Goal: Task Accomplishment & Management: Complete application form

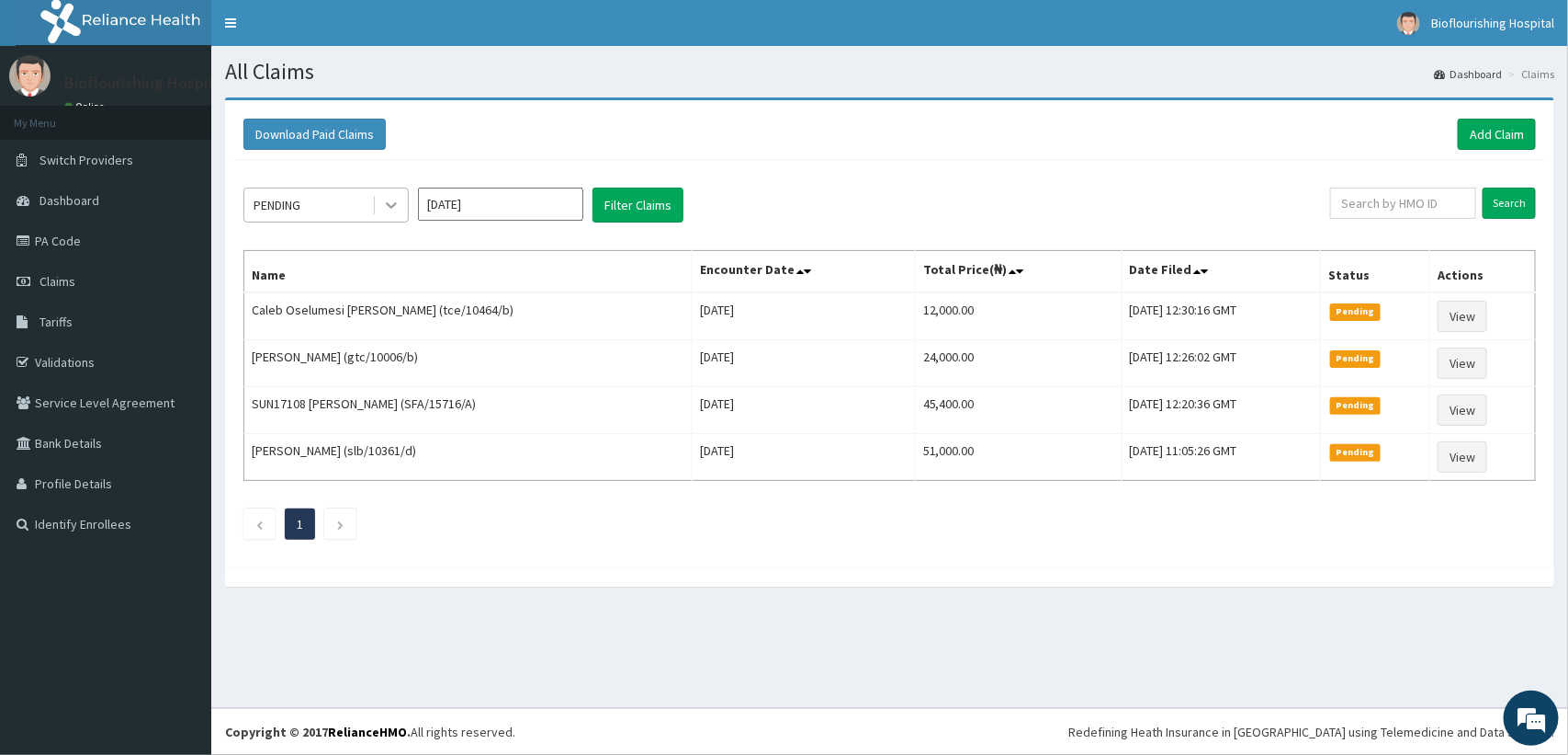
click at [388, 207] on icon at bounding box center [391, 206] width 11 height 7
click at [390, 204] on icon at bounding box center [391, 205] width 19 height 19
click at [1502, 135] on link "Add Claim" at bounding box center [1497, 134] width 78 height 32
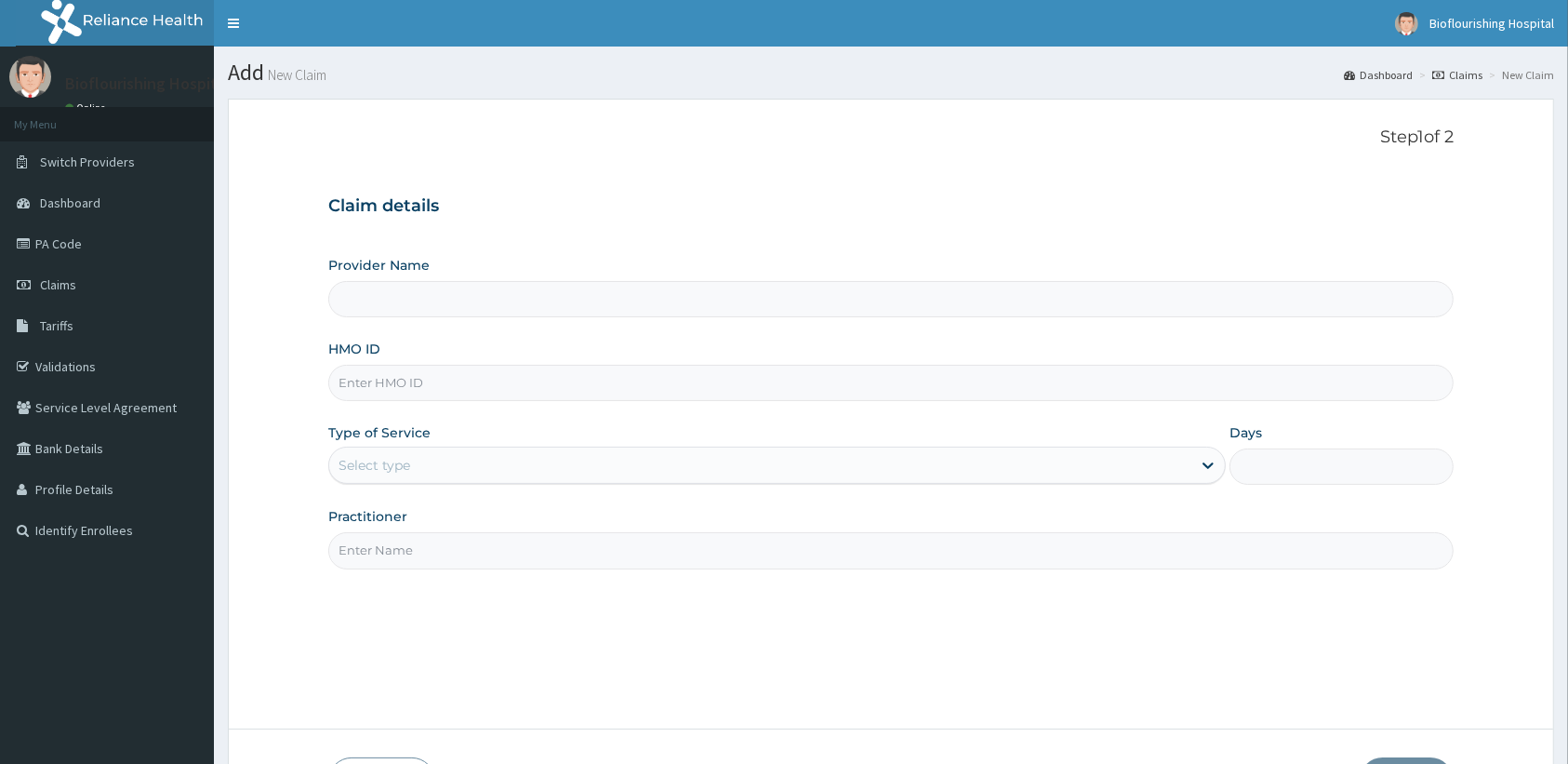
type input "Bioflourishing Hospital"
click at [686, 391] on input "HMO ID" at bounding box center [891, 383] width 1126 height 36
type input "VLA/10098/A"
click at [1054, 458] on div "Select type" at bounding box center [760, 465] width 862 height 30
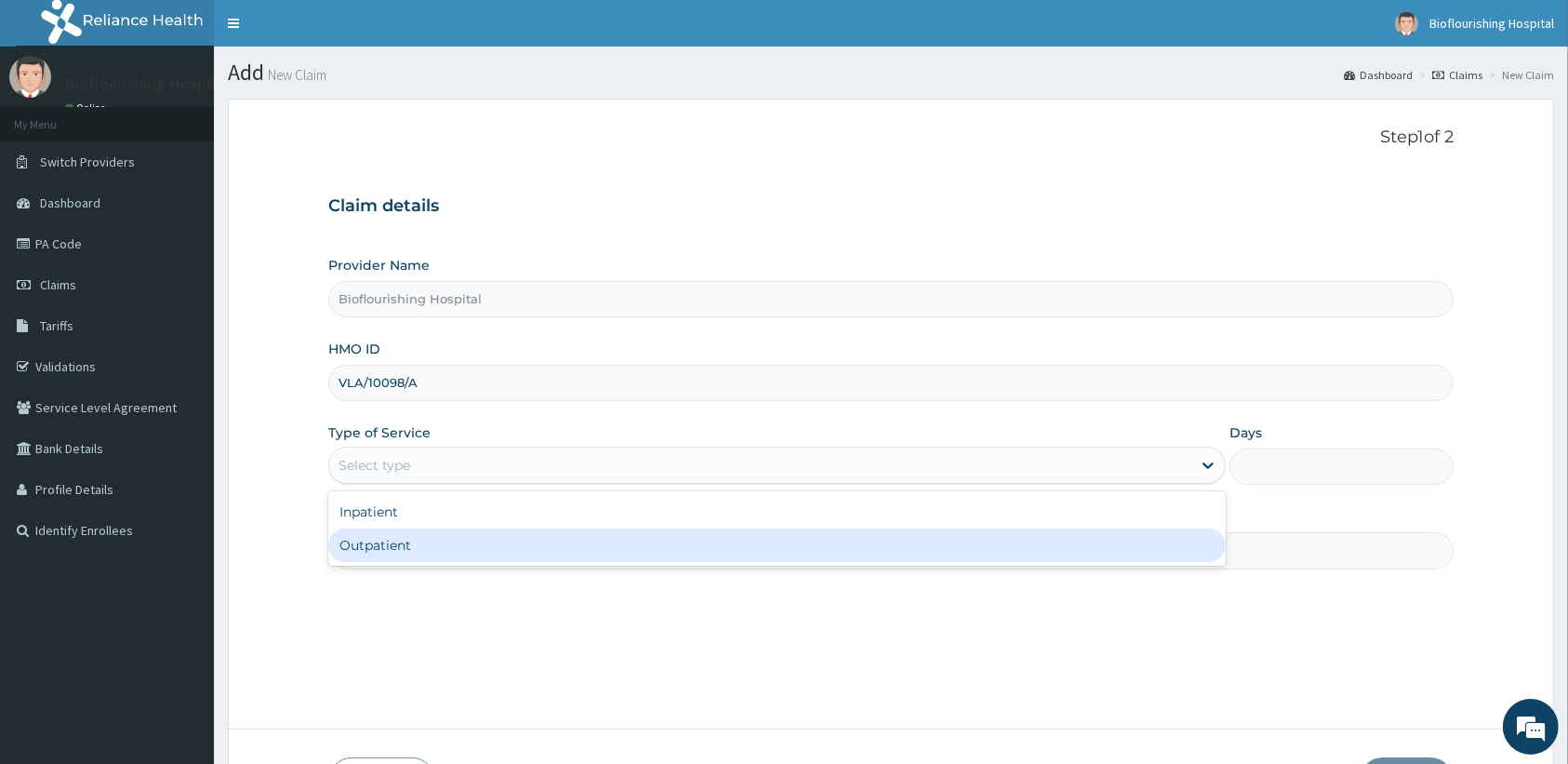
click at [776, 551] on div "Outpatient" at bounding box center [776, 544] width 897 height 33
type input "1"
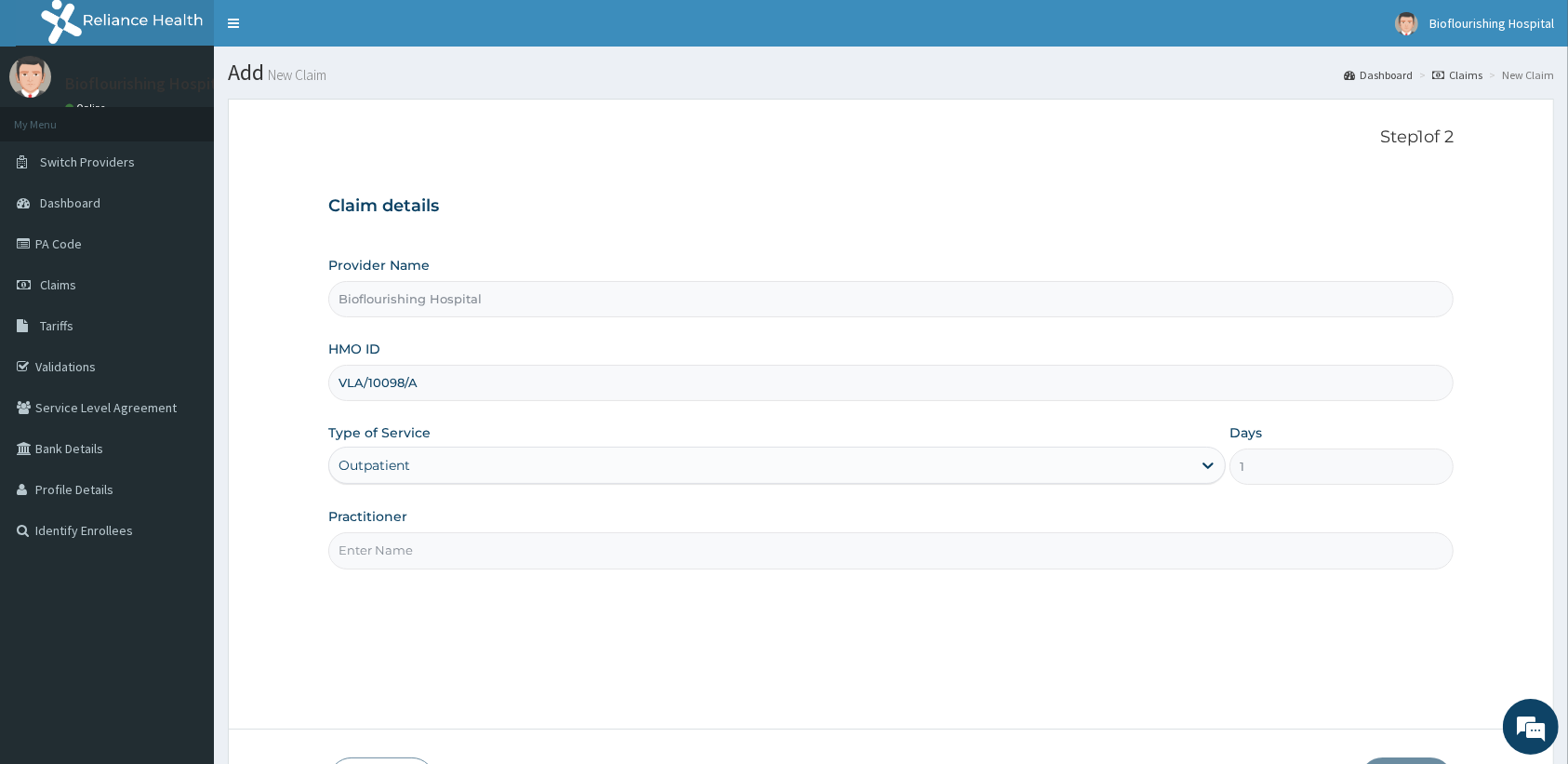
click at [724, 560] on input "Practitioner" at bounding box center [891, 550] width 1126 height 36
type input "DR, IJEOMA UNAMBA"
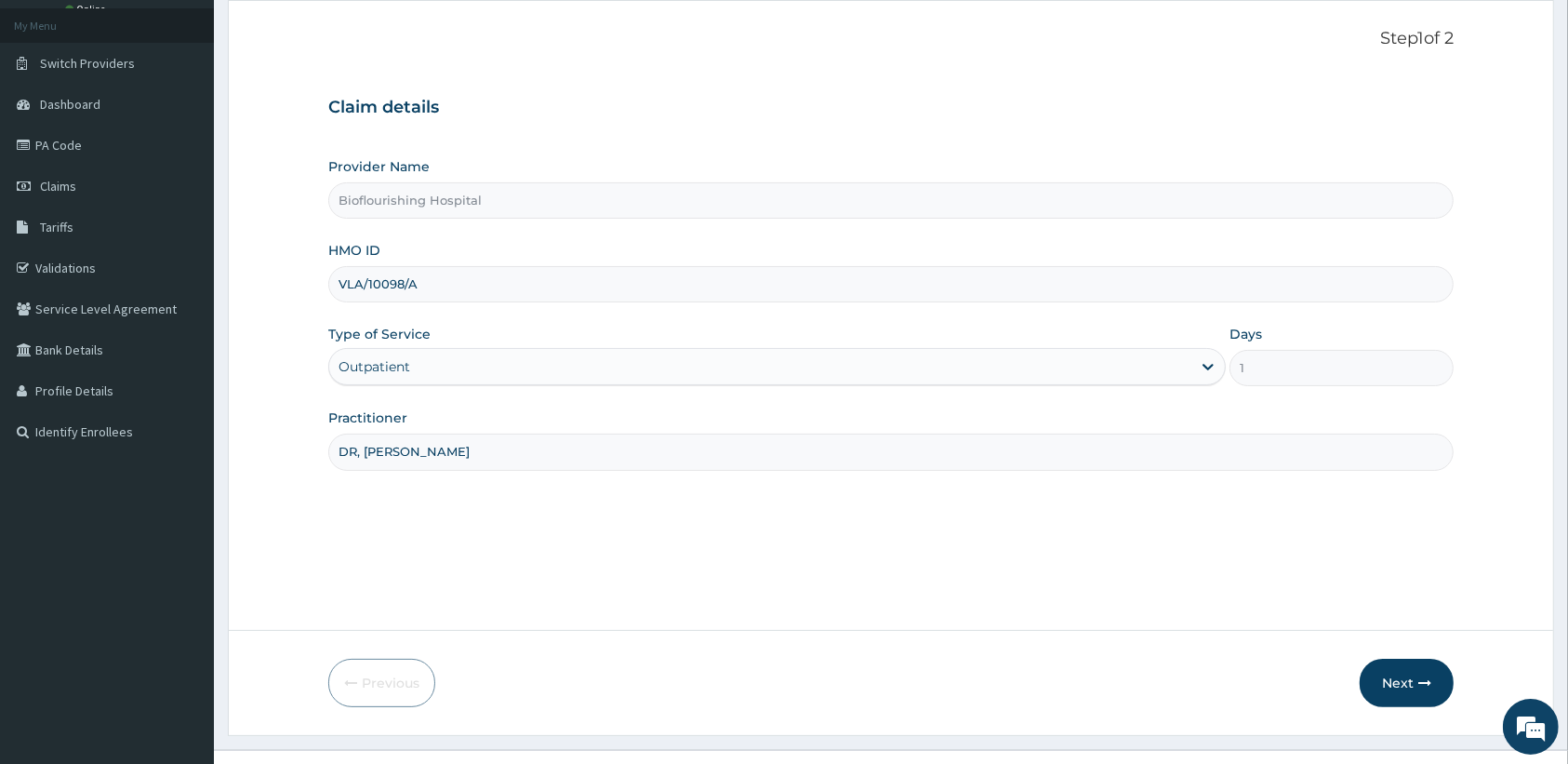
scroll to position [132, 0]
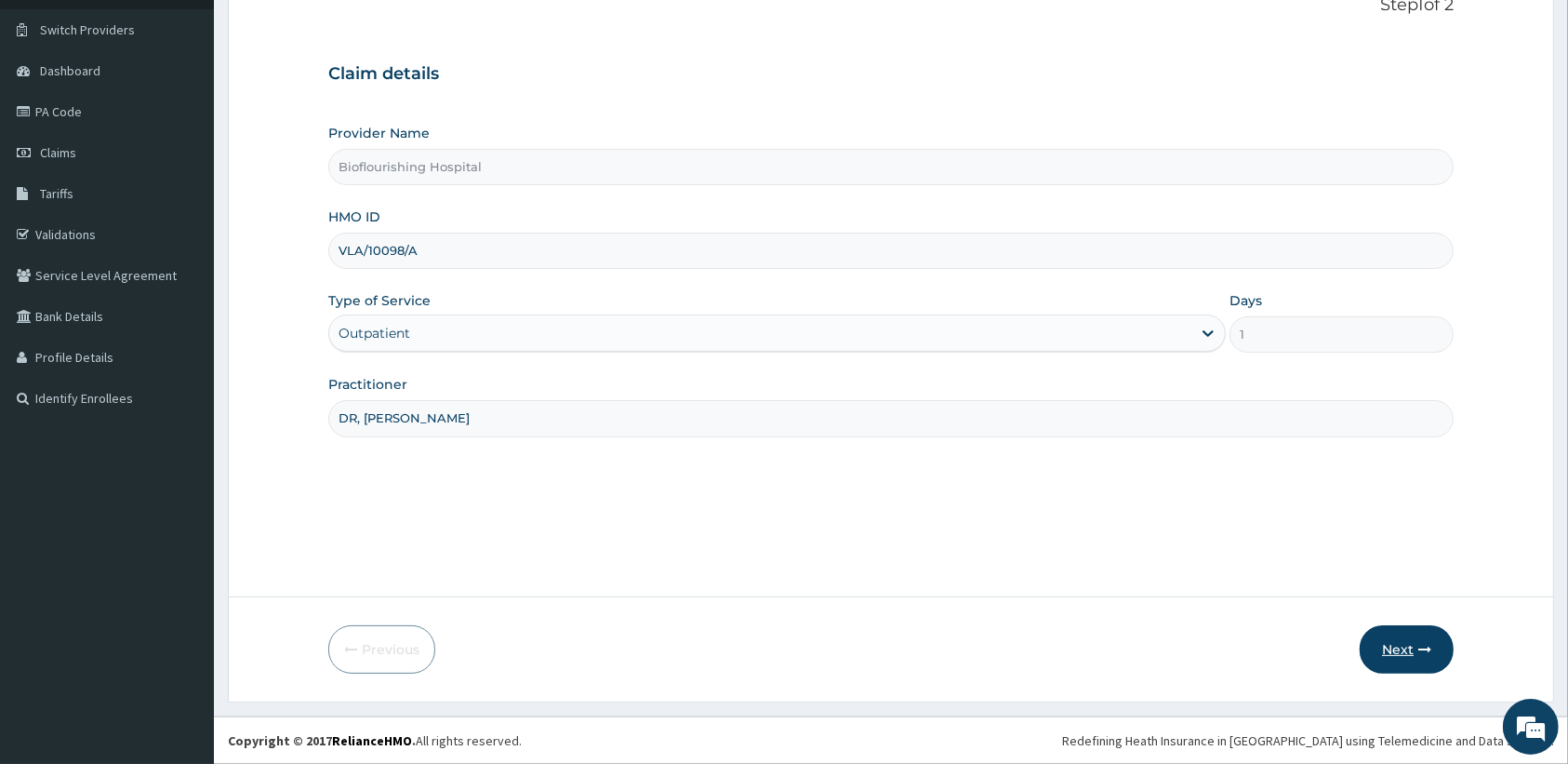
click at [1401, 646] on button "Next" at bounding box center [1408, 649] width 94 height 48
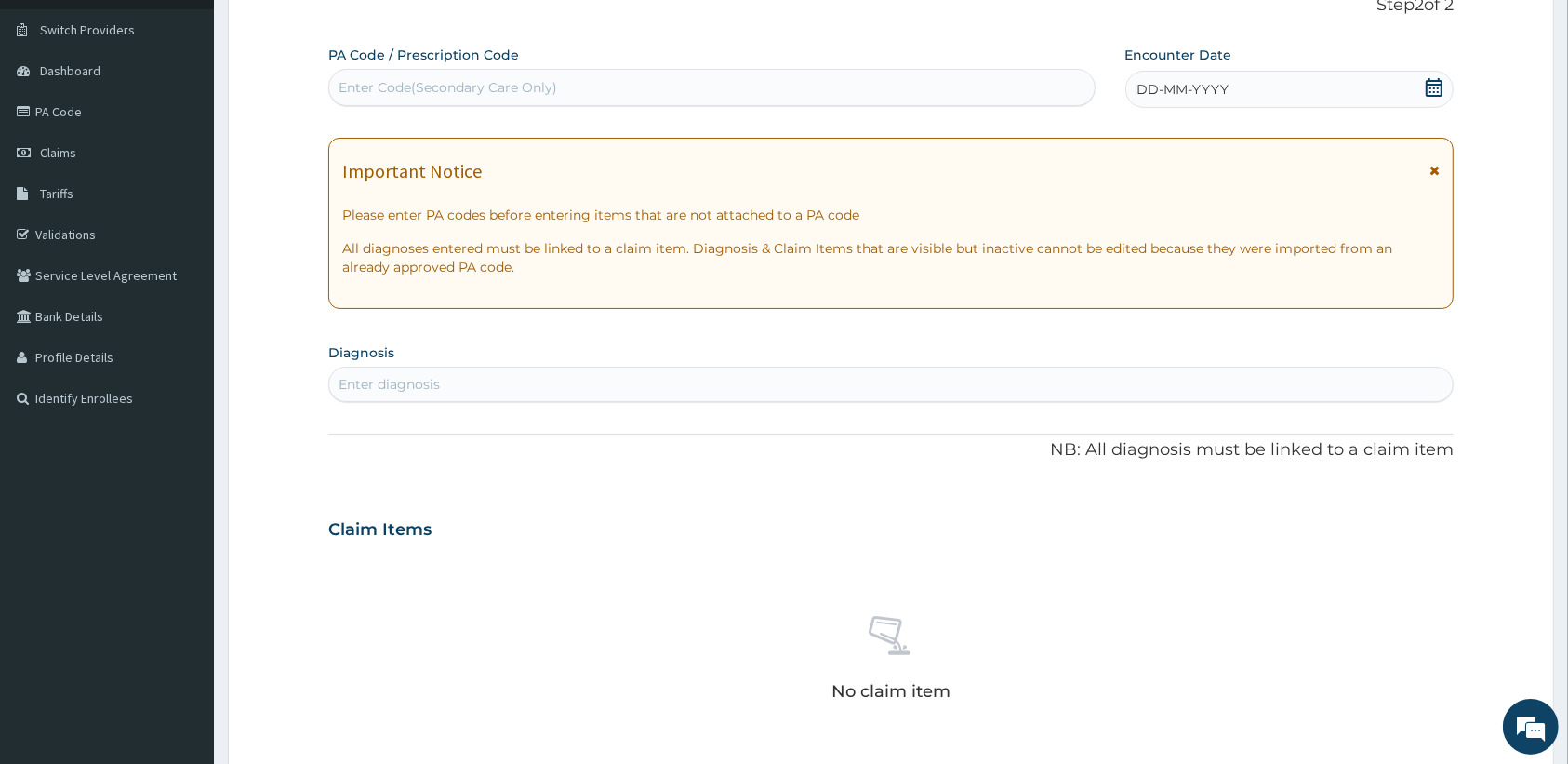
click at [635, 82] on div "Enter Code(Secondary Care Only)" at bounding box center [711, 88] width 765 height 30
type input "PA/D247B7"
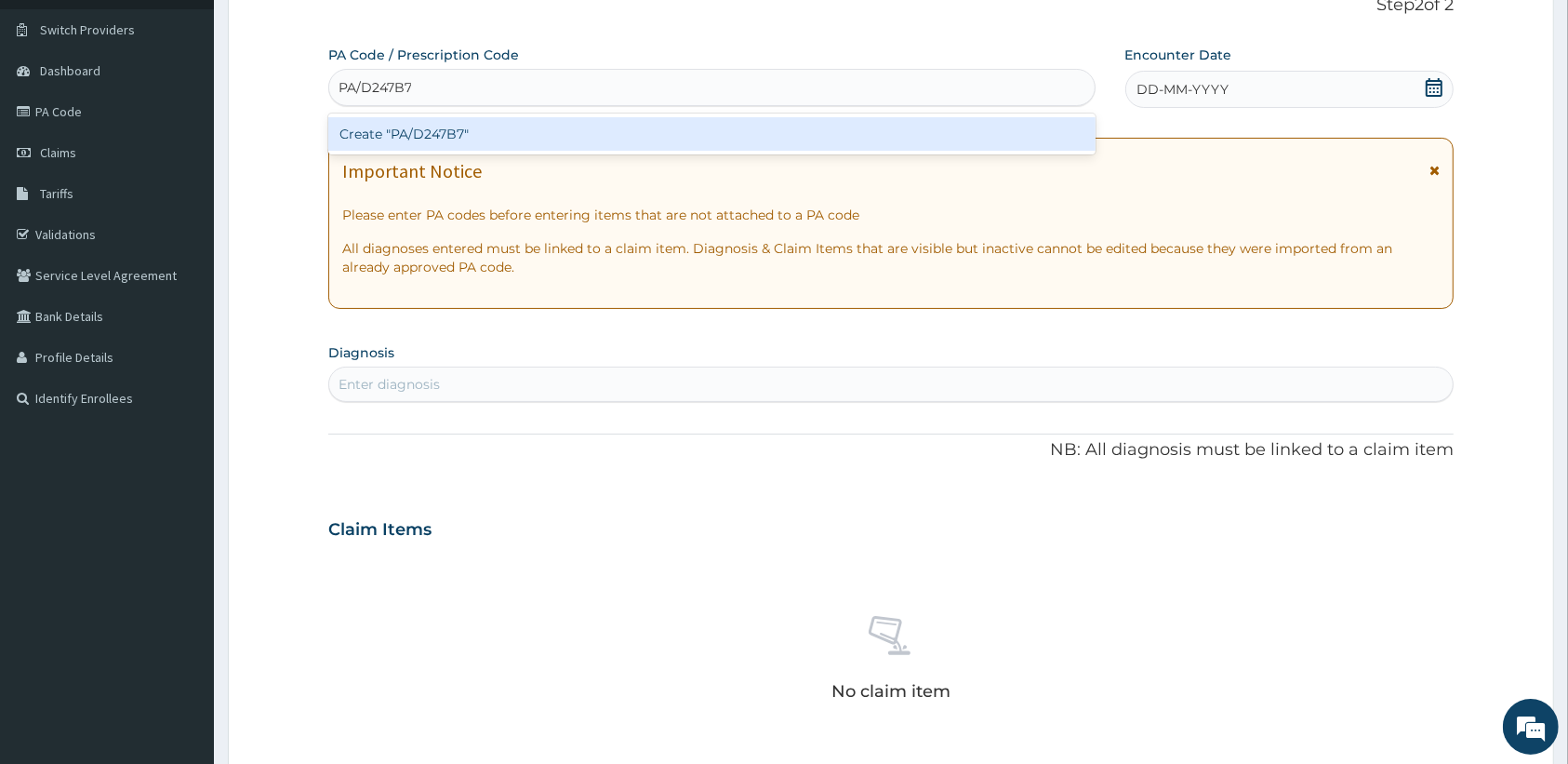
click at [630, 124] on div "Create "PA/D247B7"" at bounding box center [711, 133] width 767 height 33
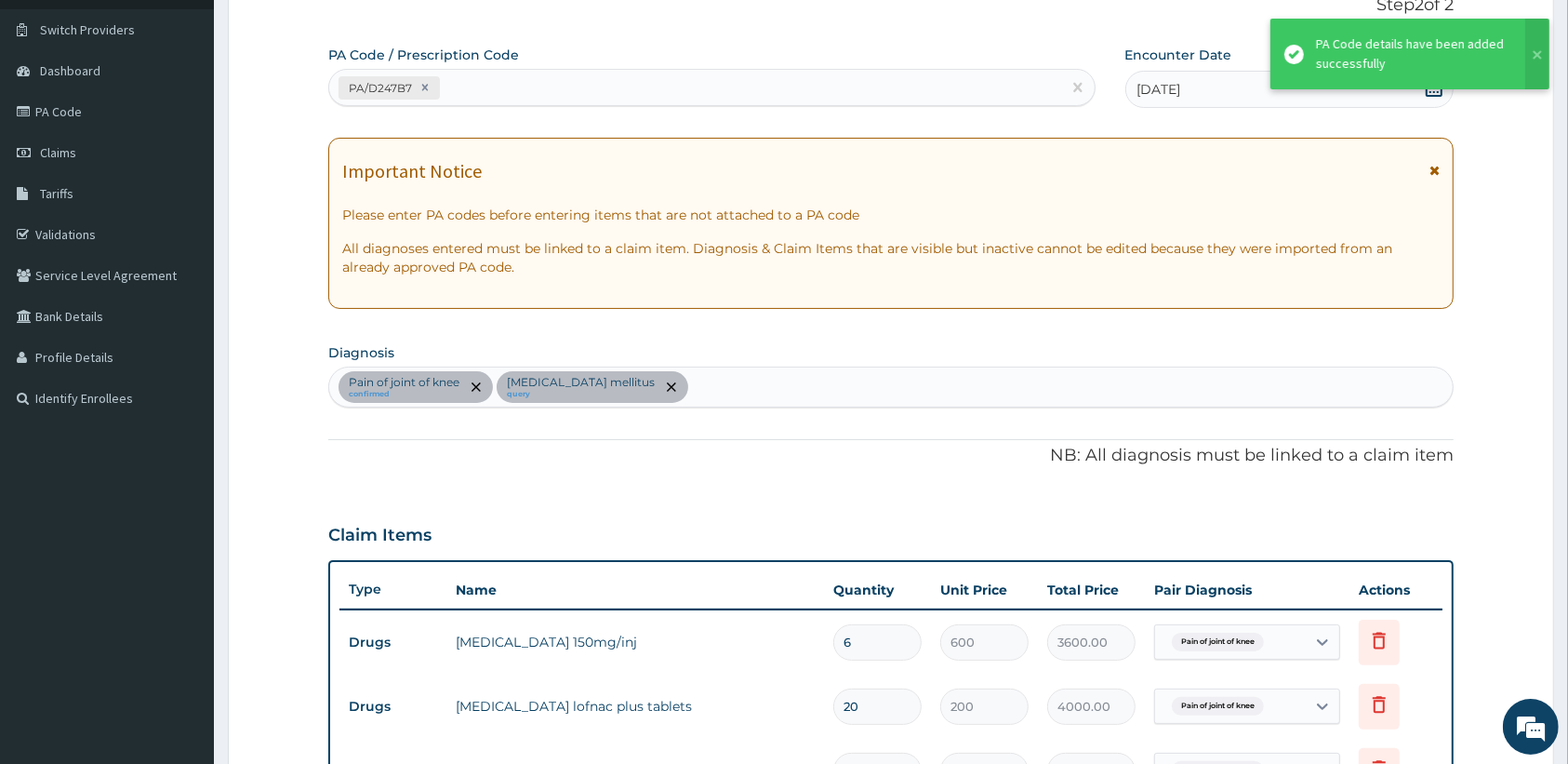
scroll to position [652, 0]
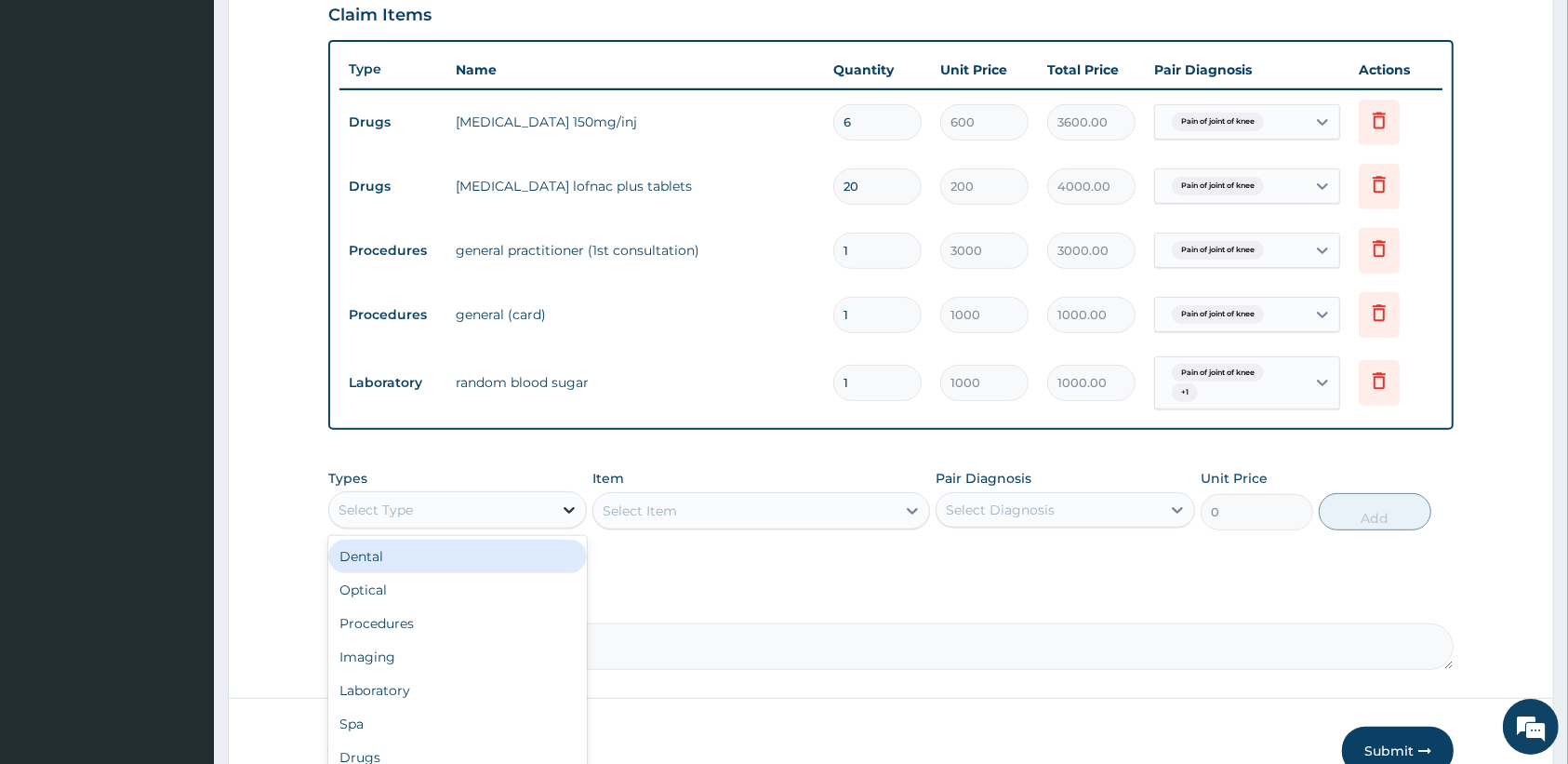
click at [572, 508] on icon at bounding box center [570, 509] width 11 height 7
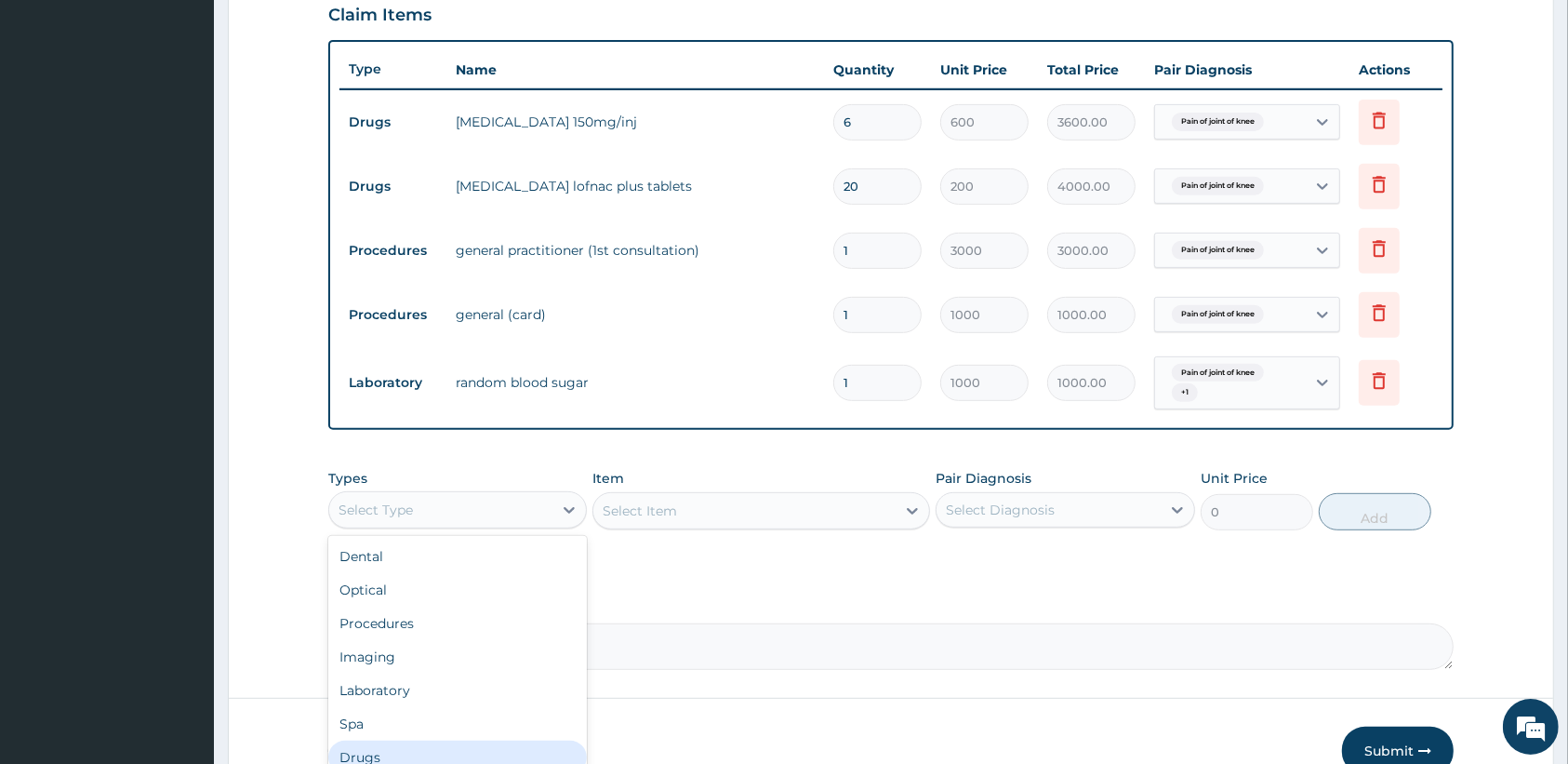
click at [494, 763] on div "Drugs" at bounding box center [458, 756] width 259 height 33
click at [909, 511] on icon at bounding box center [913, 510] width 11 height 7
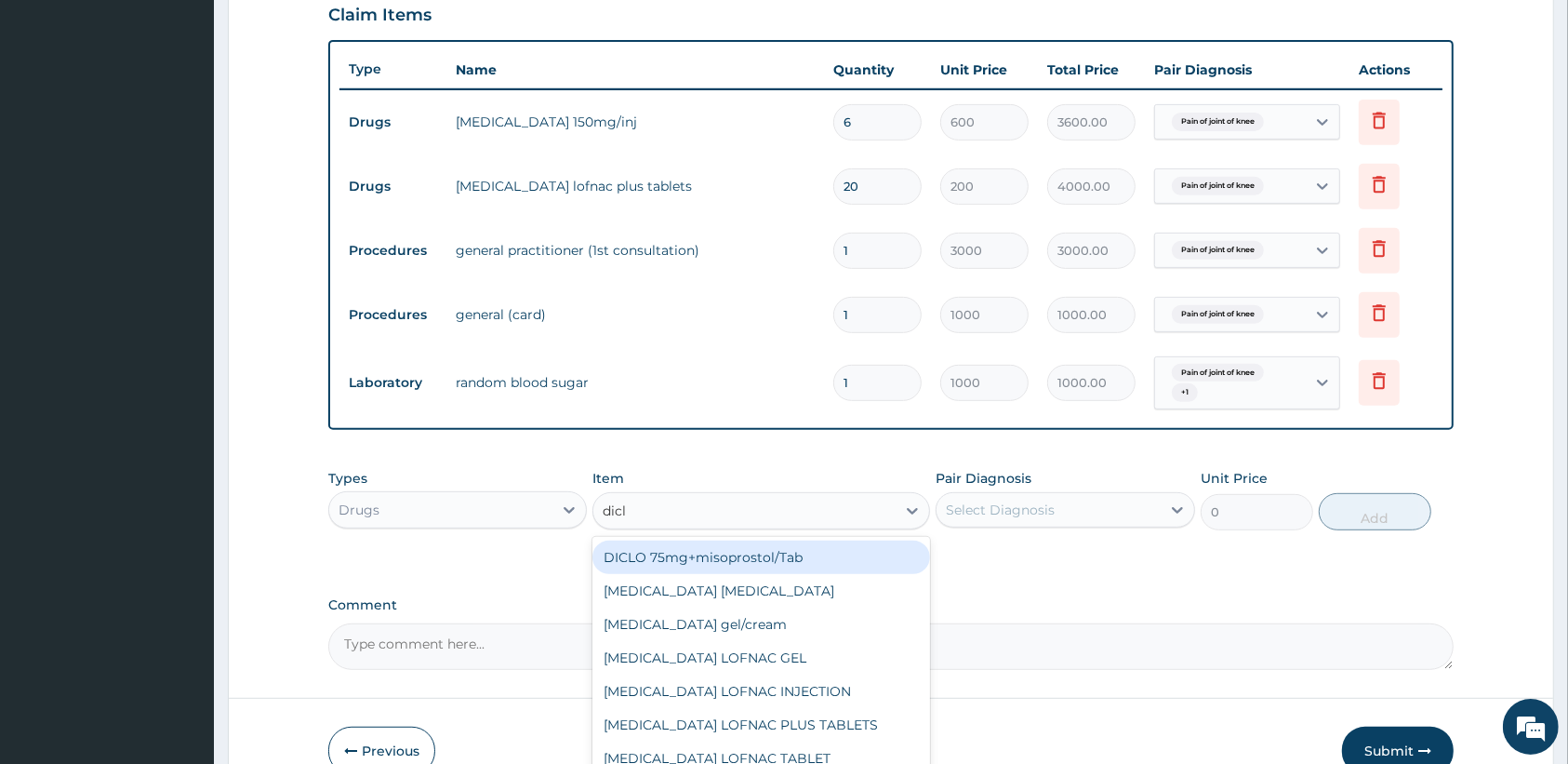
type input "diclo"
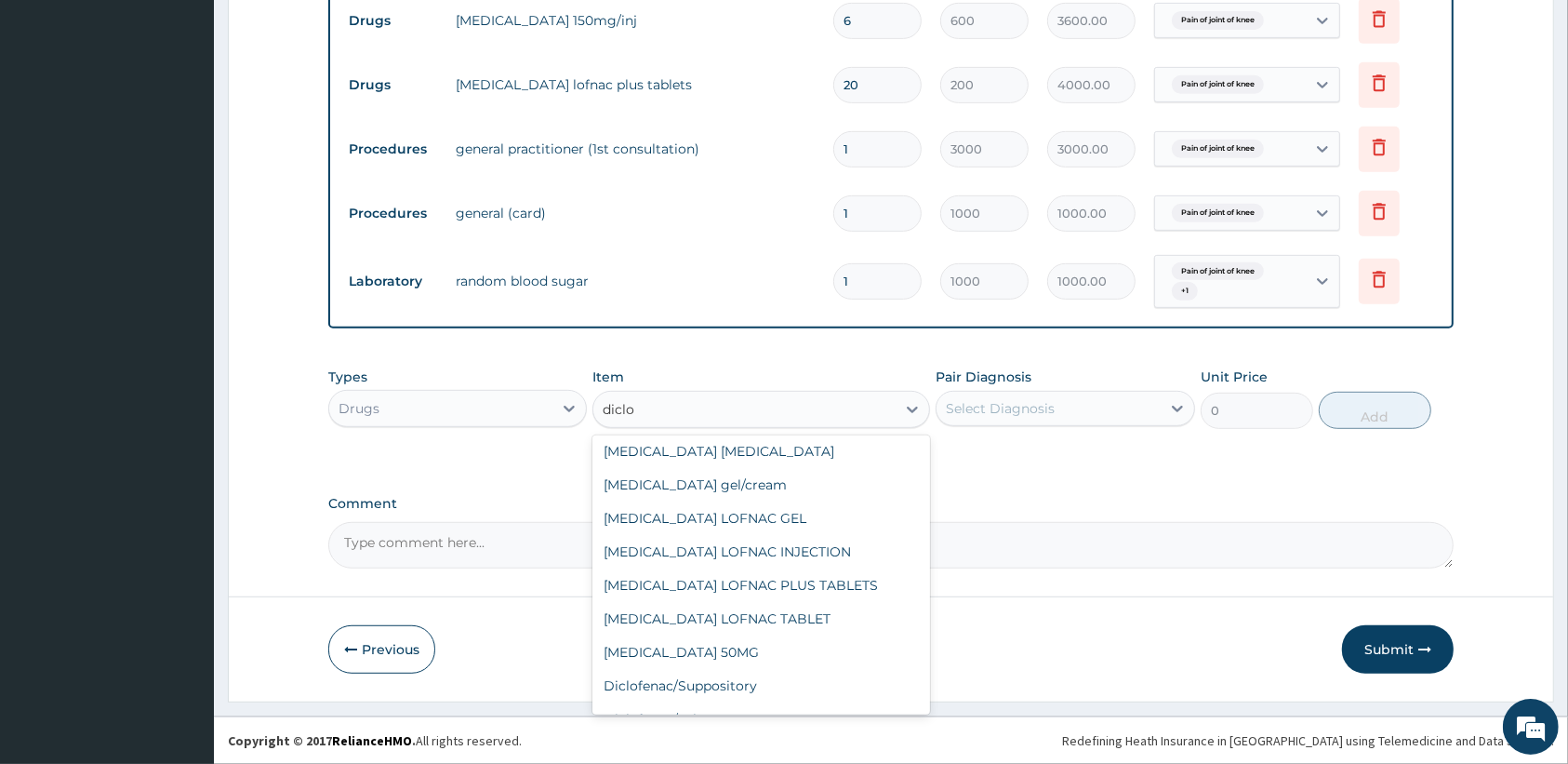
scroll to position [0, 0]
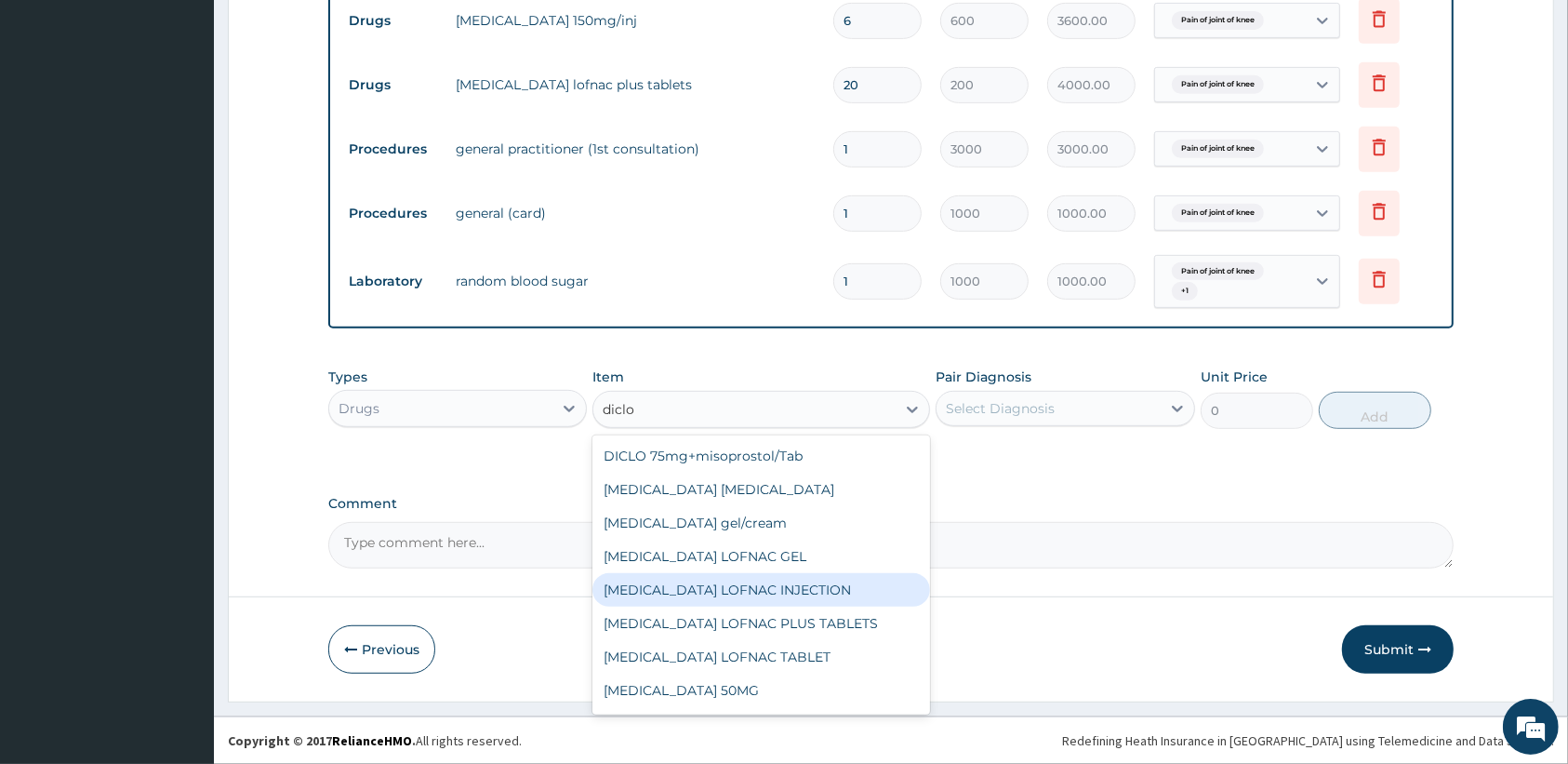
click at [740, 596] on div "Diclofenac LOFNAC INJECTION" at bounding box center [761, 589] width 338 height 33
type input "1000"
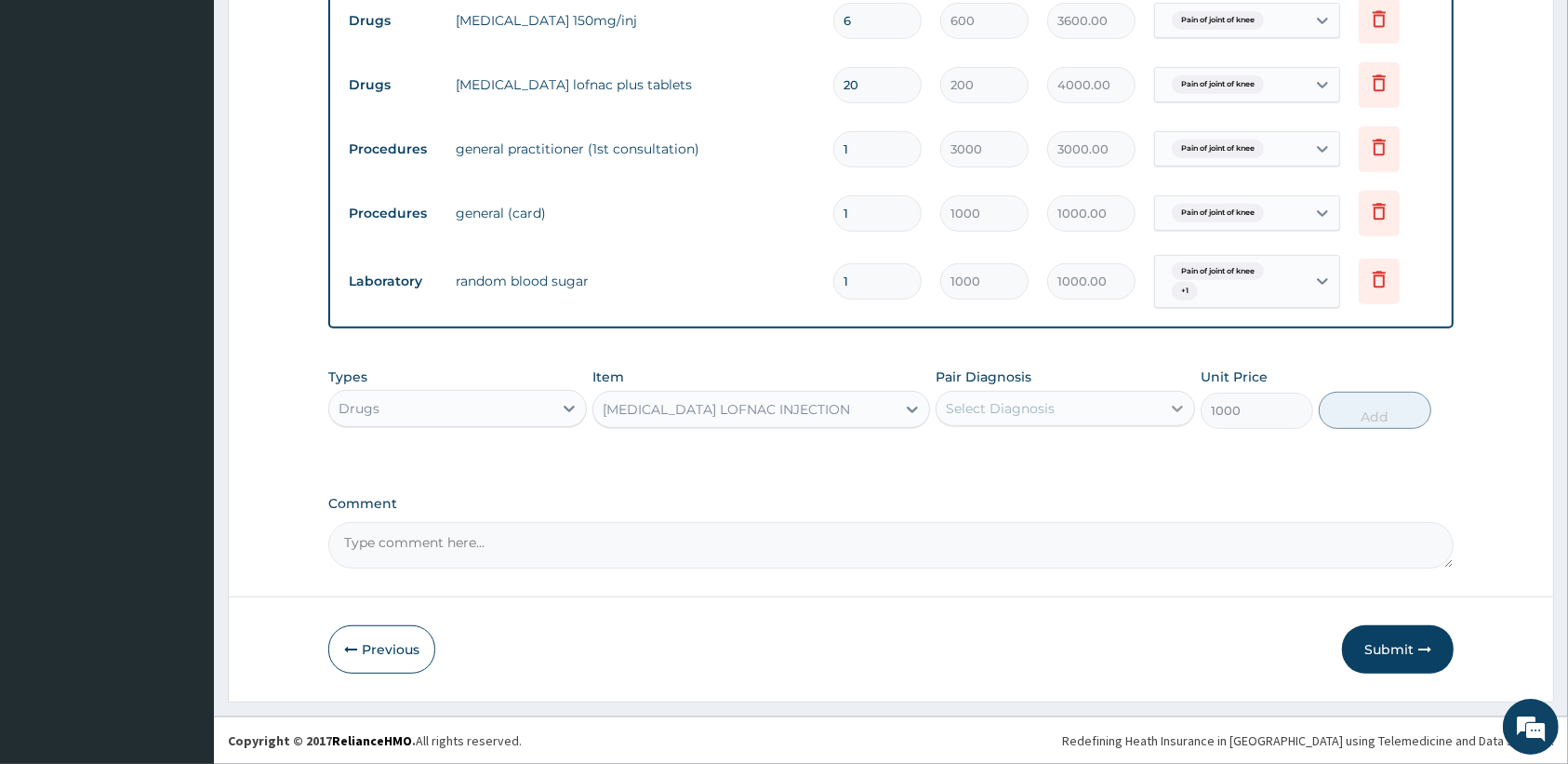
click at [1177, 403] on icon at bounding box center [1177, 408] width 19 height 19
click at [1165, 444] on div "Pain of joint of knee" at bounding box center [1065, 456] width 259 height 38
checkbox input "true"
click at [1382, 425] on button "Add" at bounding box center [1375, 409] width 112 height 37
type input "0"
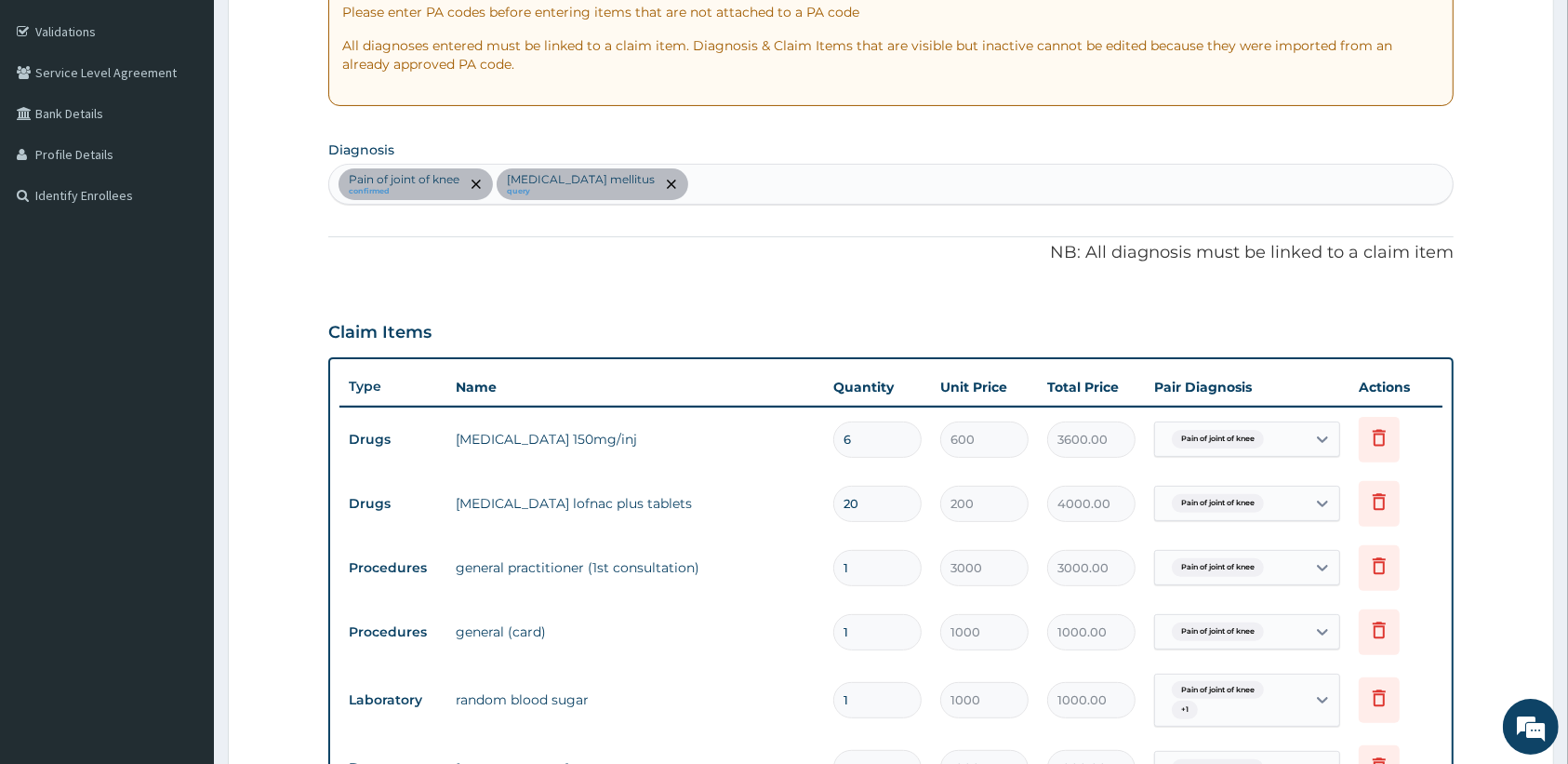
scroll to position [273, 0]
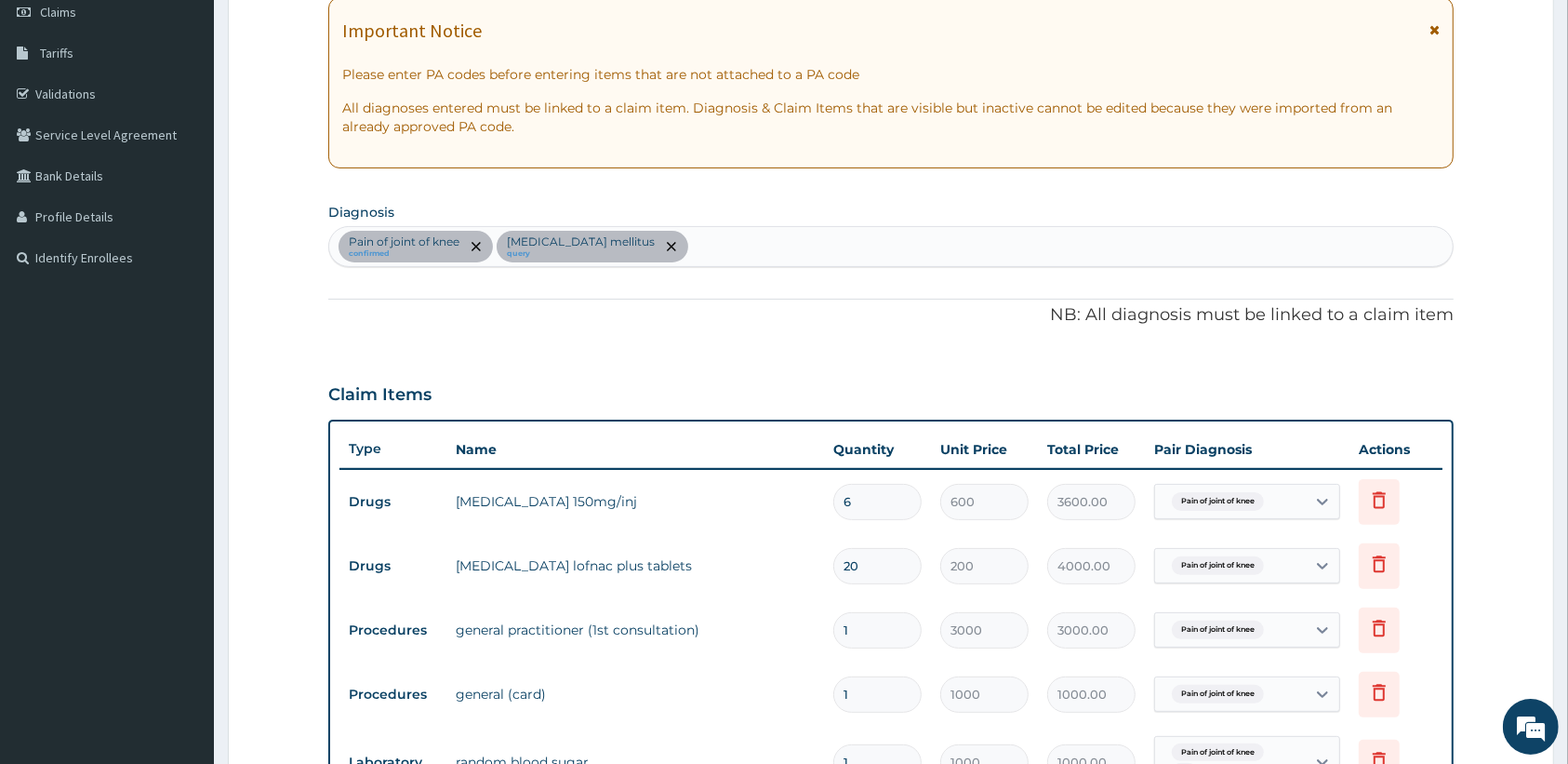
click at [792, 246] on div "Pain of joint of knee confirmed Diabetes mellitus query" at bounding box center [891, 246] width 1124 height 39
type input "p"
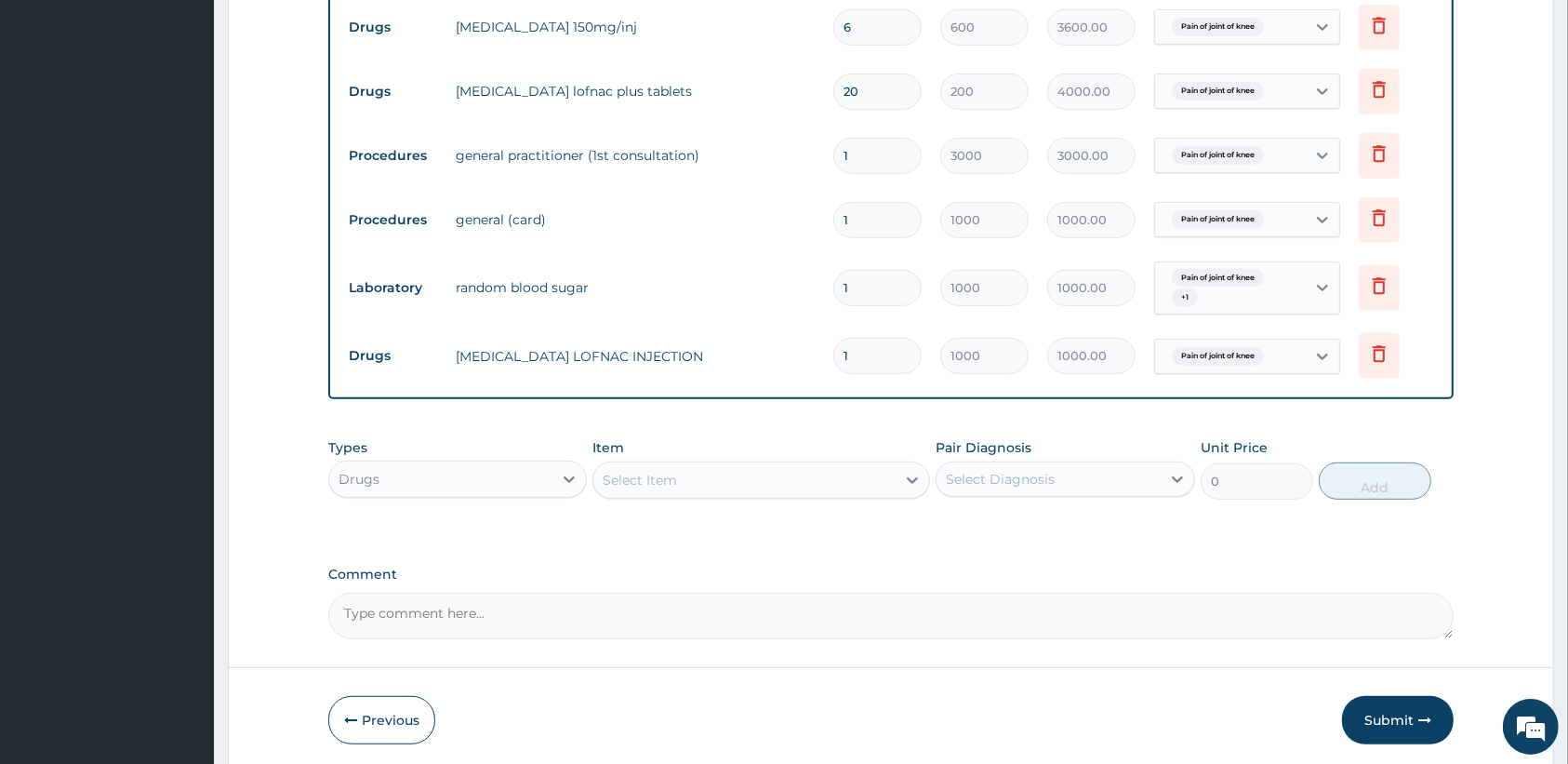
scroll to position [768, 0]
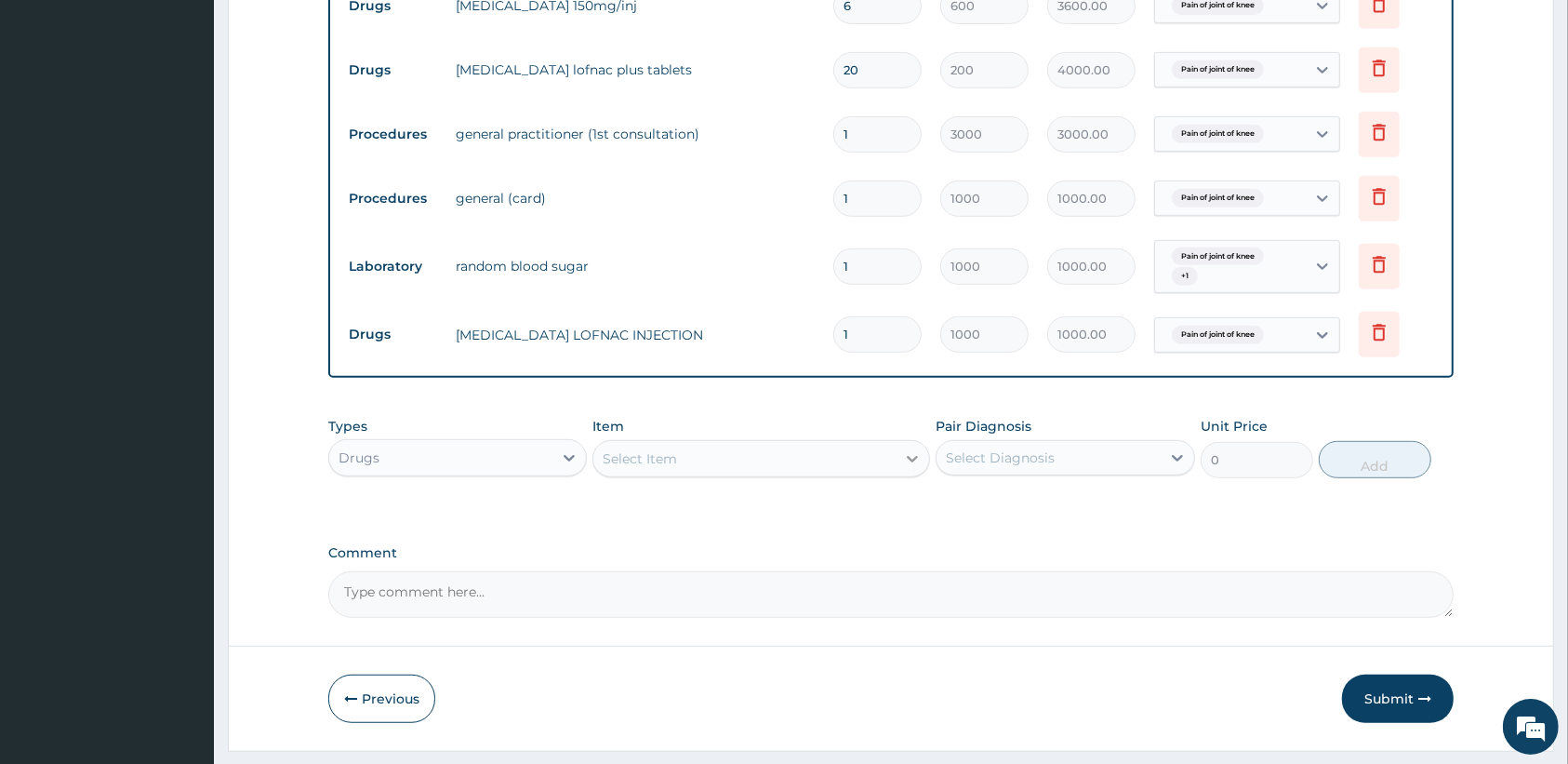
click at [909, 457] on icon at bounding box center [913, 458] width 11 height 7
type input "pred"
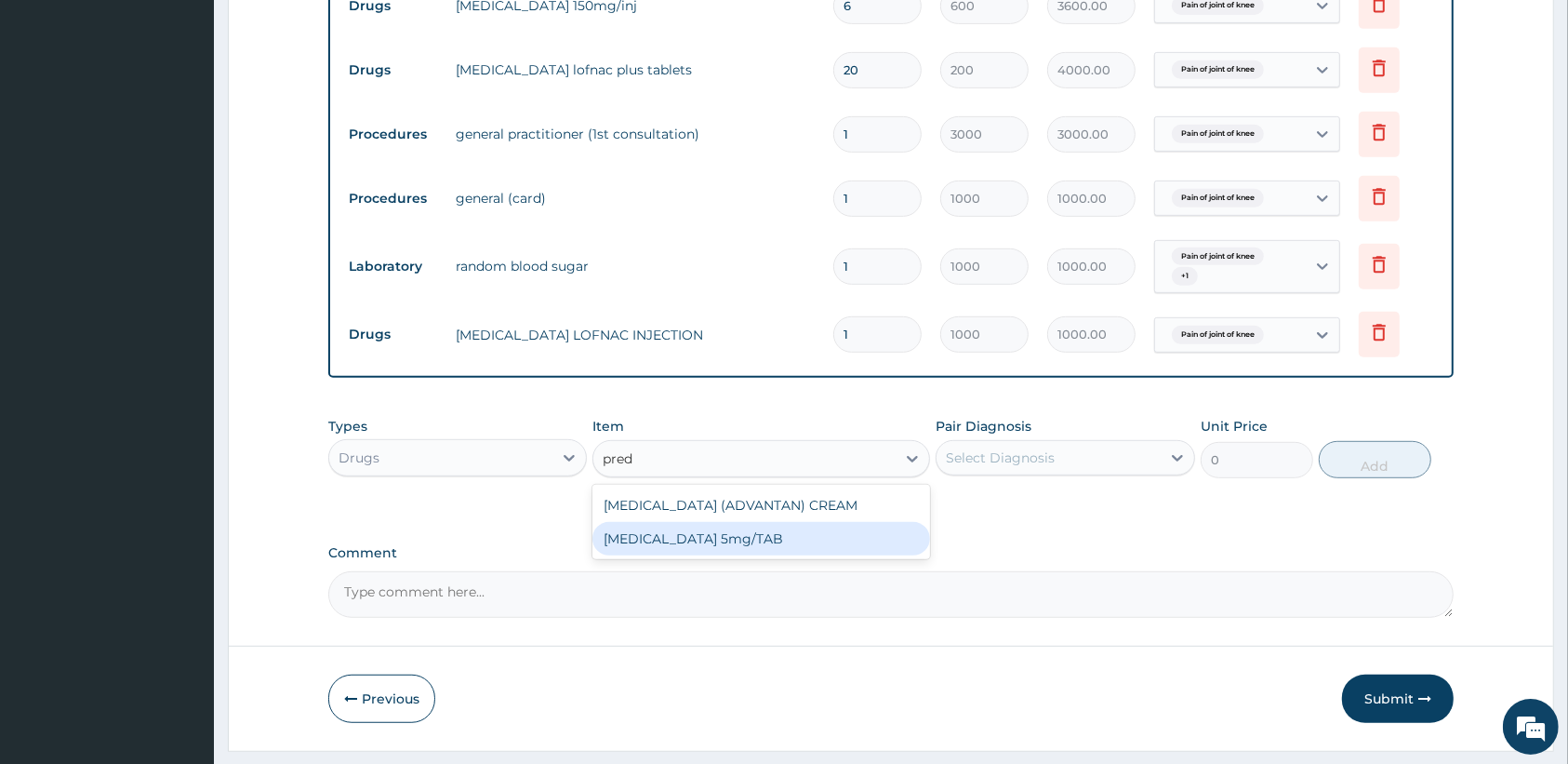
click at [861, 540] on div "PREDNISOLONE 5mg/TAB" at bounding box center [761, 538] width 338 height 33
type input "50"
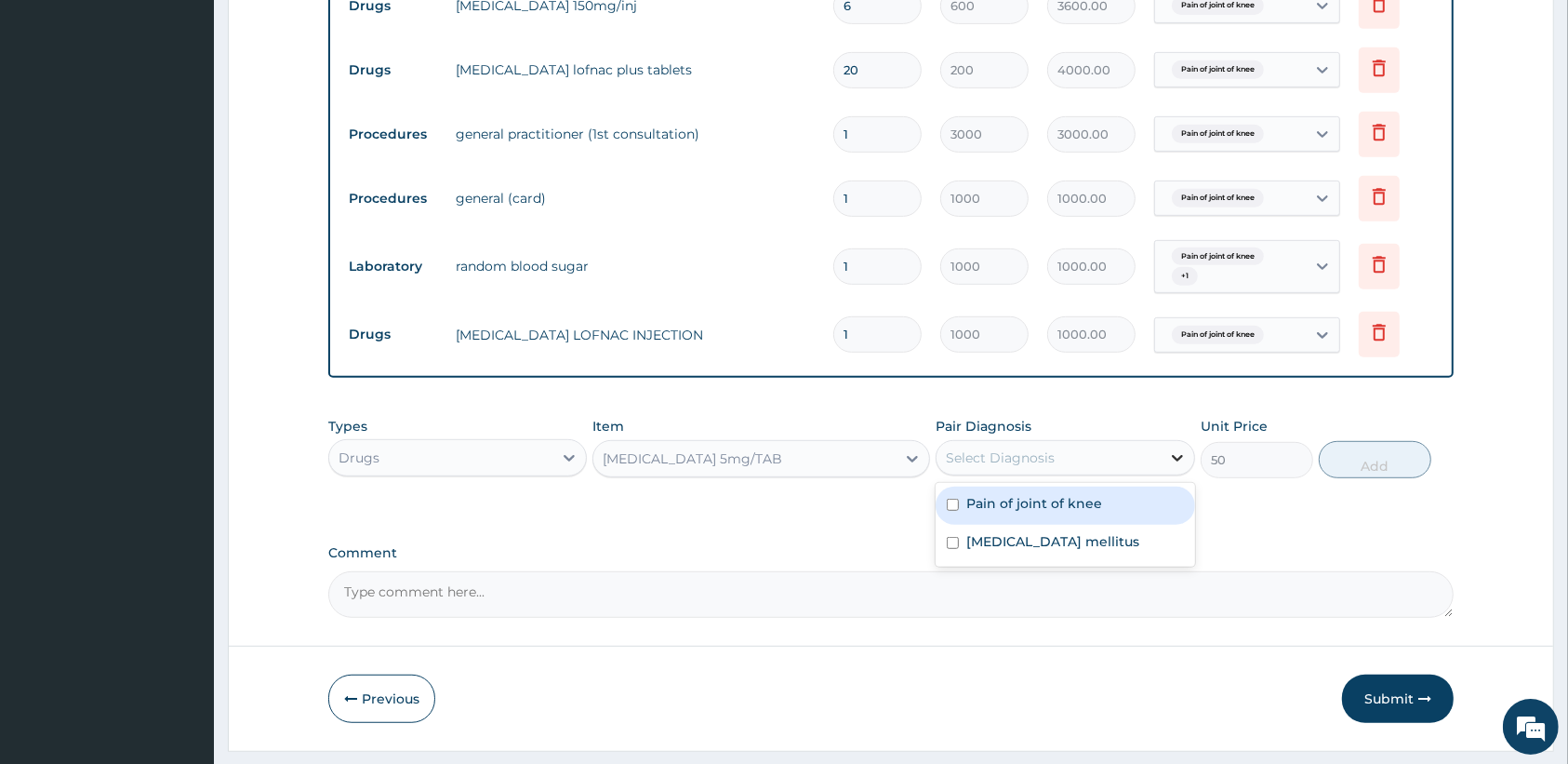
click at [1172, 458] on icon at bounding box center [1177, 457] width 19 height 19
click at [1160, 502] on div "Pain of joint of knee" at bounding box center [1065, 506] width 259 height 38
checkbox input "true"
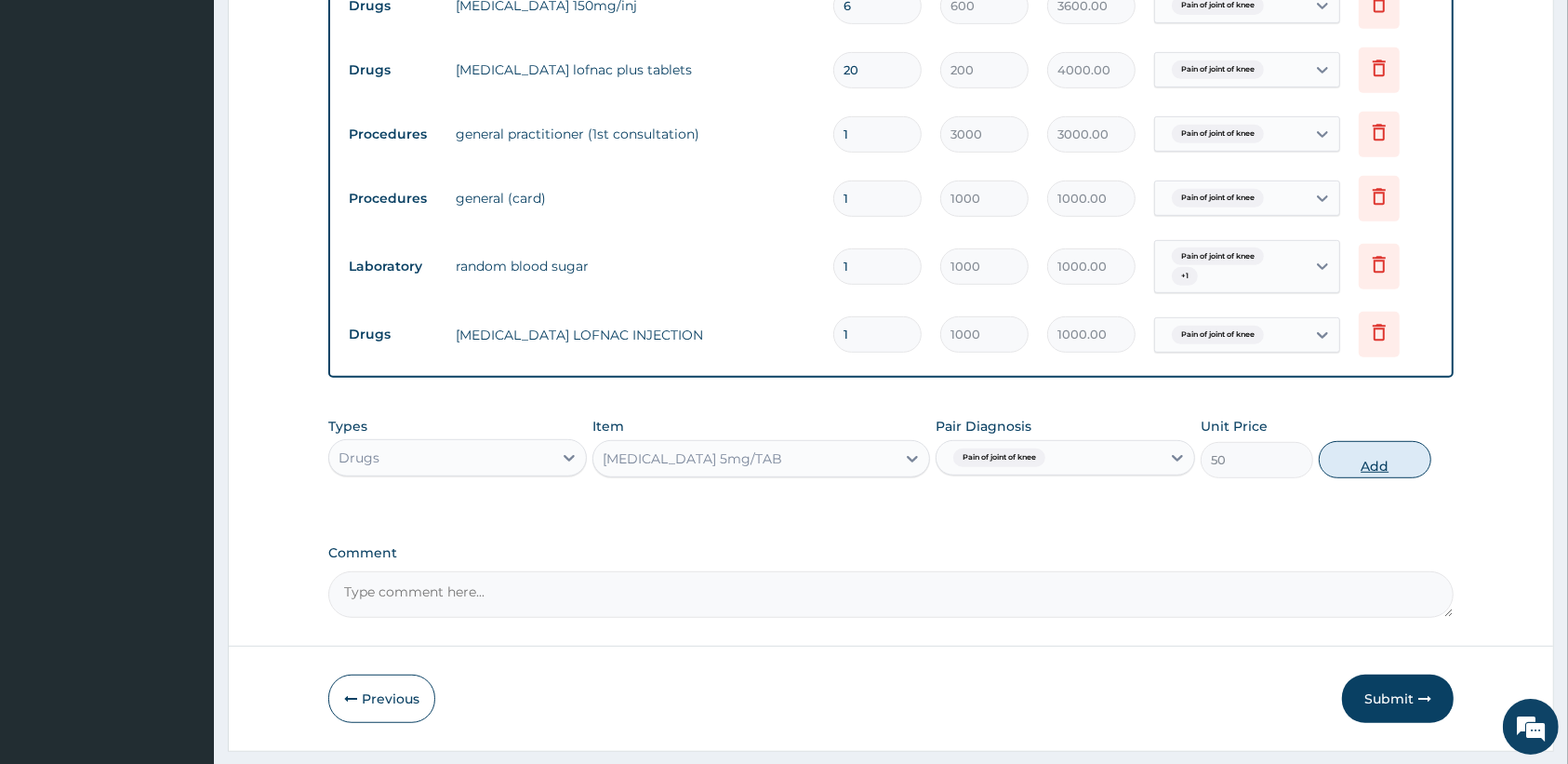
click at [1373, 458] on button "Add" at bounding box center [1375, 458] width 112 height 37
type input "0"
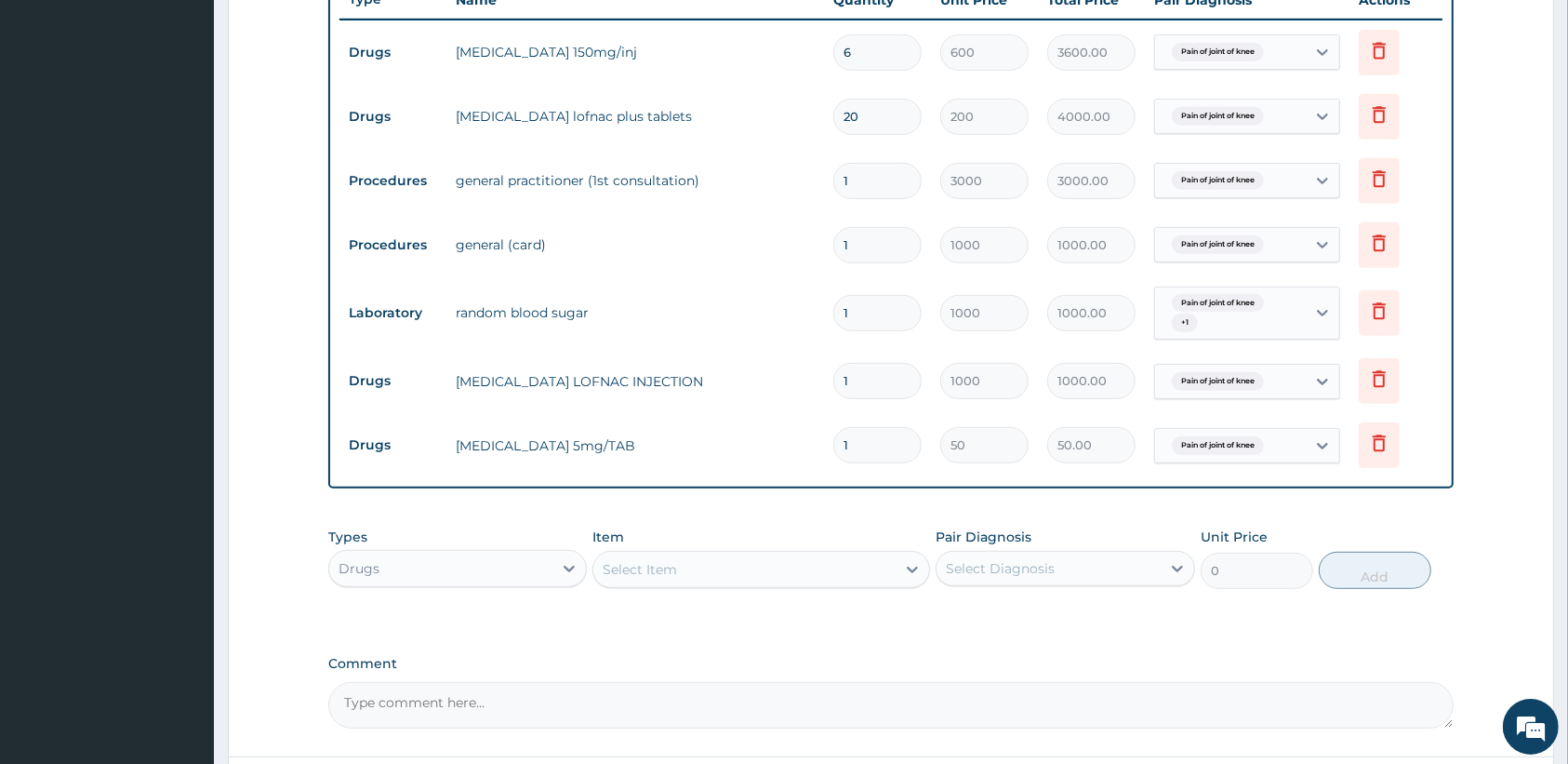
scroll to position [675, 0]
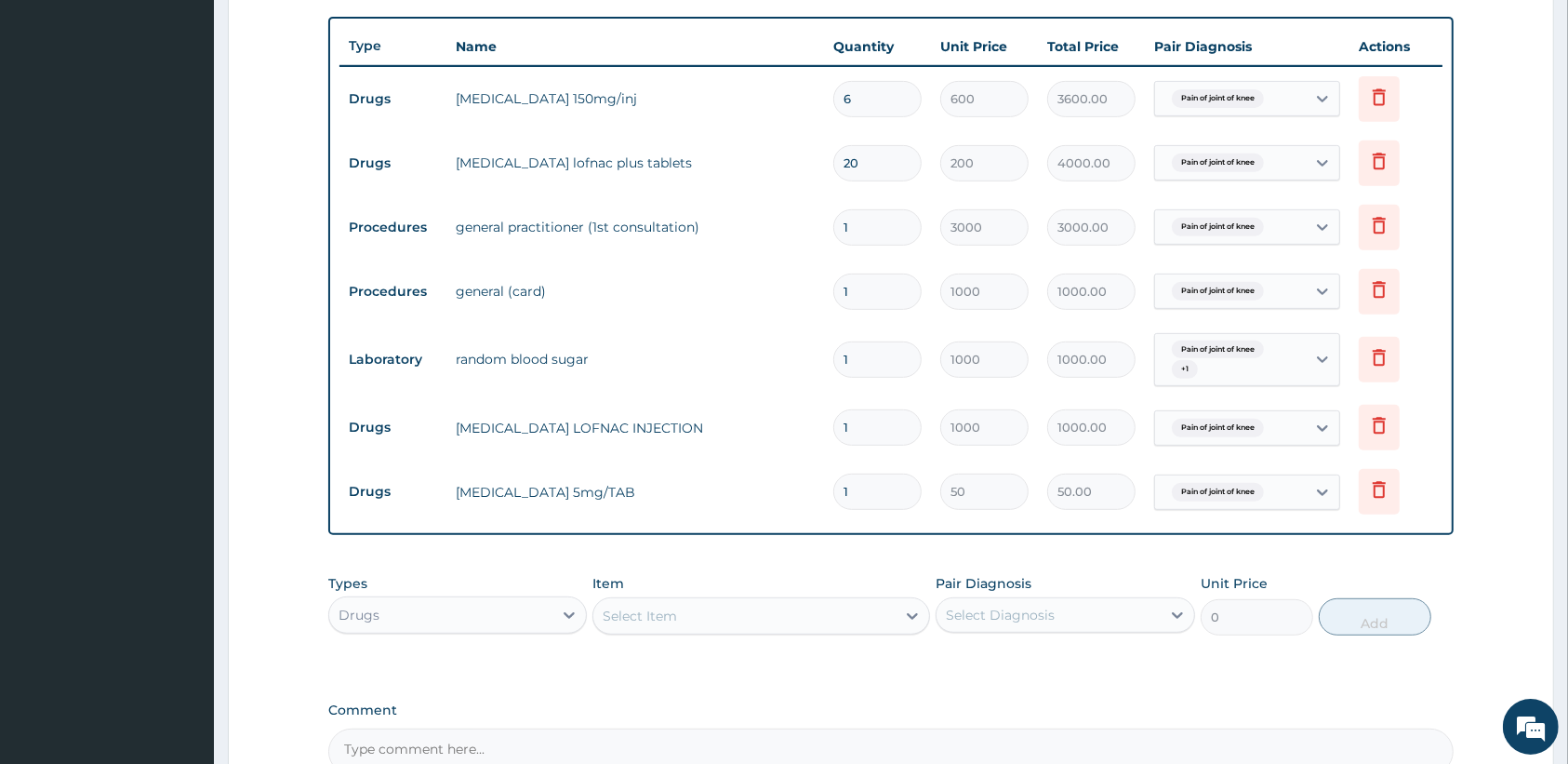
click at [851, 493] on input "1" at bounding box center [877, 491] width 89 height 36
type input "0.00"
type input "4"
type input "200.00"
type input "40"
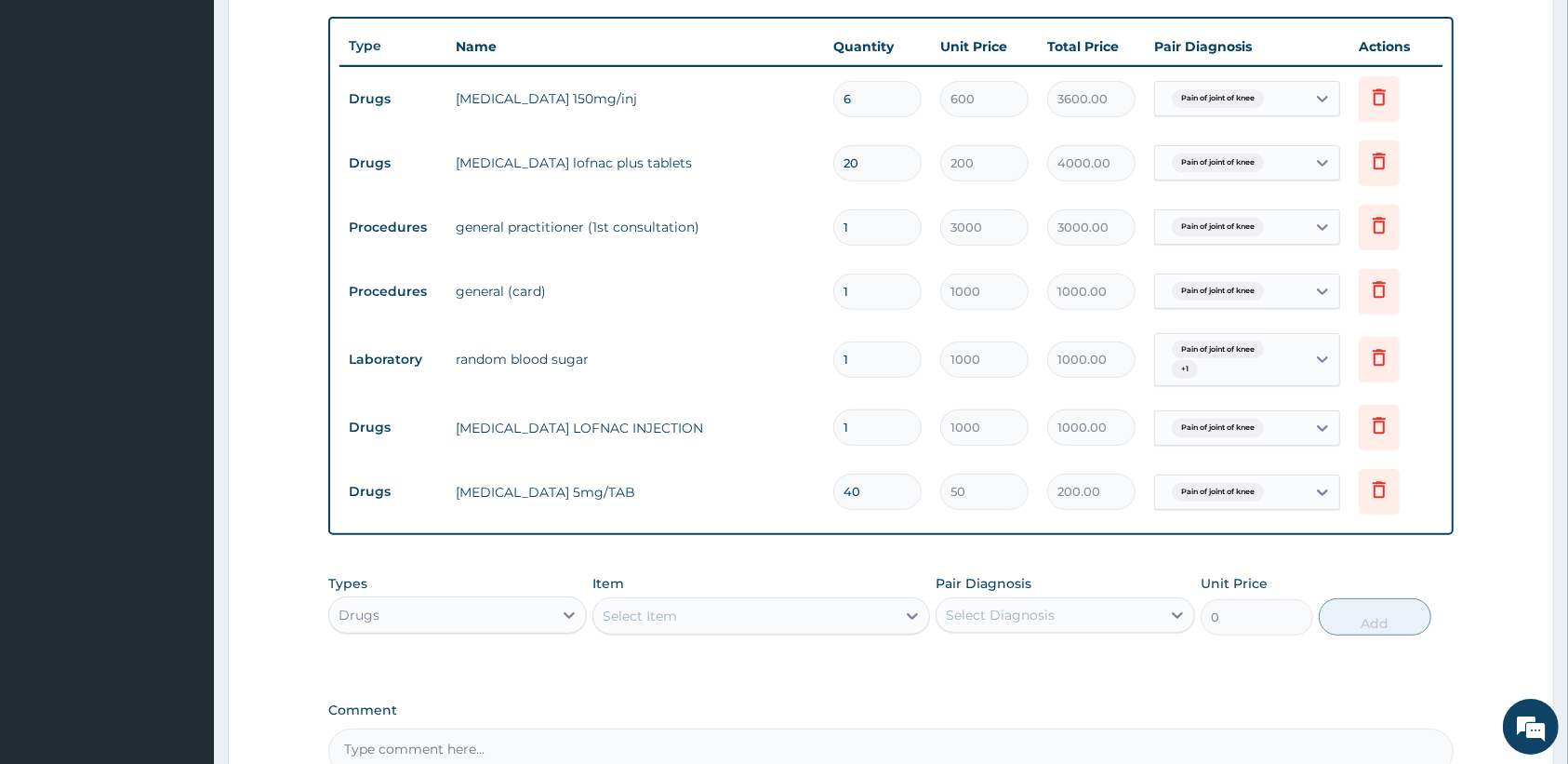
type input "2000.00"
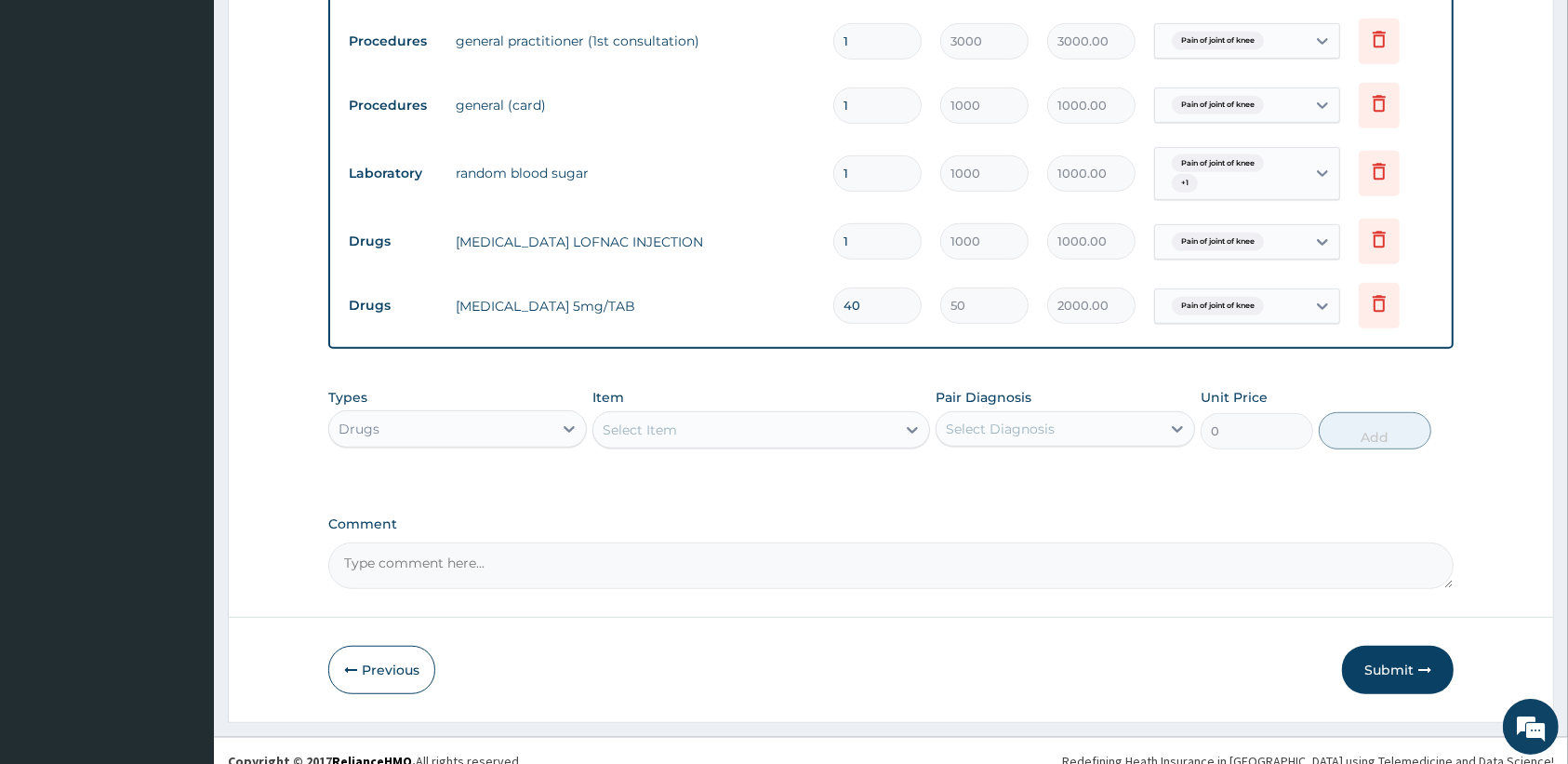
scroll to position [882, 0]
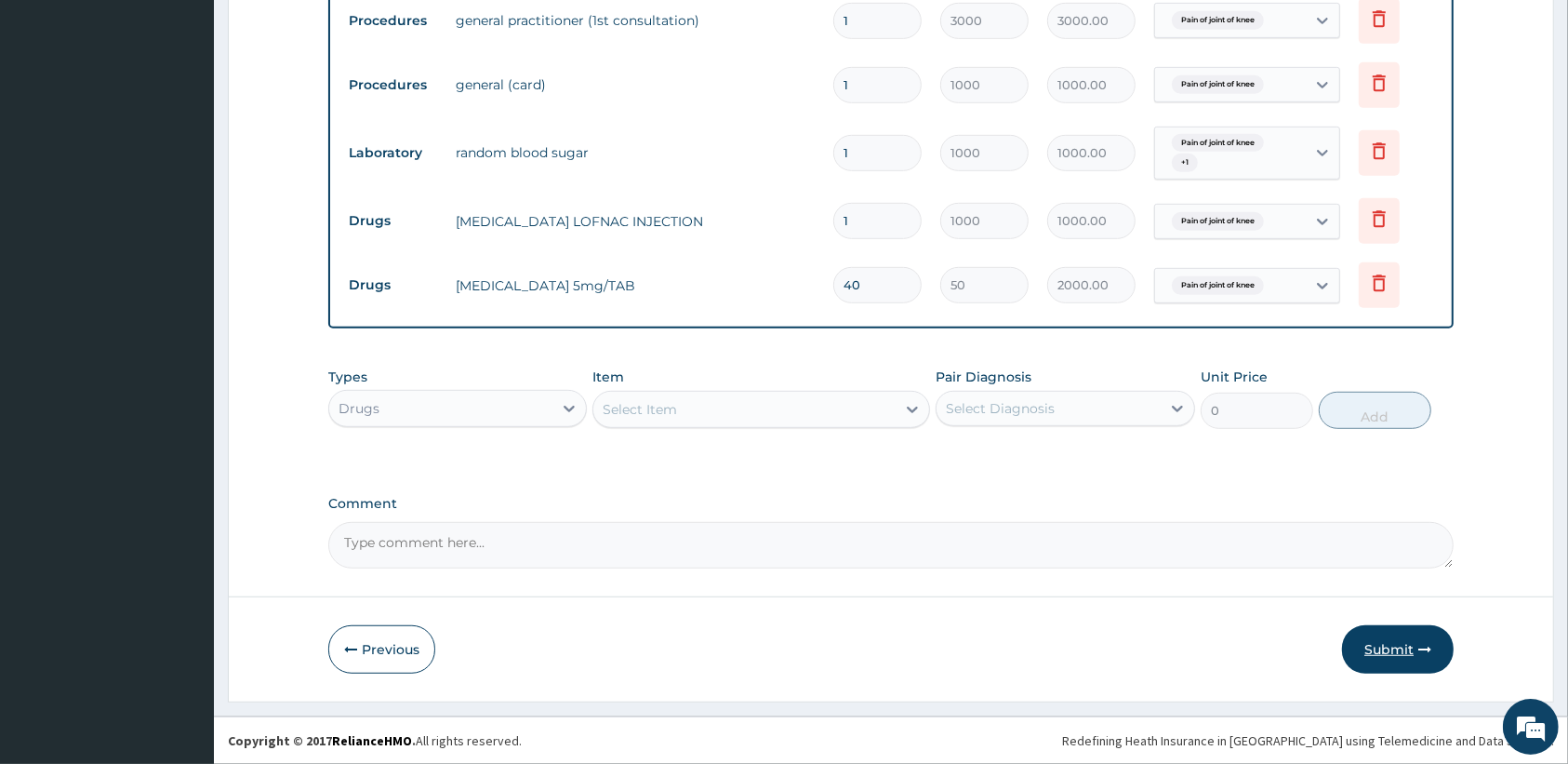
type input "40"
click at [1392, 656] on button "Submit" at bounding box center [1398, 649] width 111 height 48
